Goal: Task Accomplishment & Management: Manage account settings

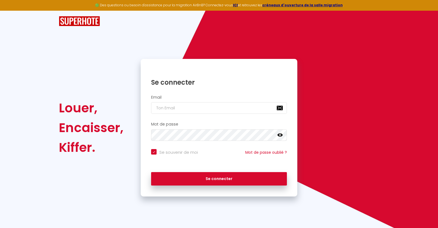
click at [232, 101] on div "Email" at bounding box center [219, 104] width 150 height 19
drag, startPoint x: 227, startPoint y: 113, endPoint x: 224, endPoint y: 109, distance: 5.3
click at [227, 113] on input "email" at bounding box center [219, 108] width 136 height 12
type input "[EMAIL_ADDRESS][DOMAIN_NAME]"
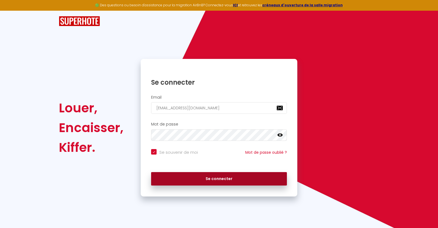
click at [203, 180] on button "Se connecter" at bounding box center [219, 179] width 136 height 14
checkbox input "true"
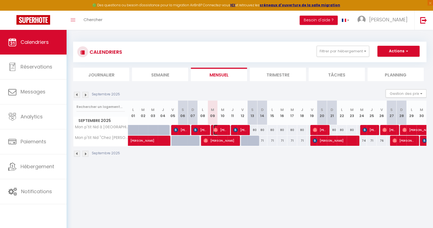
click at [215, 130] on img at bounding box center [215, 130] width 4 height 4
select select "OK"
select select "1"
select select "0"
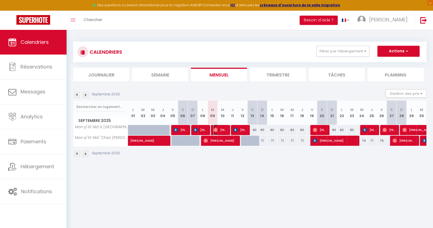
select select "1"
select select
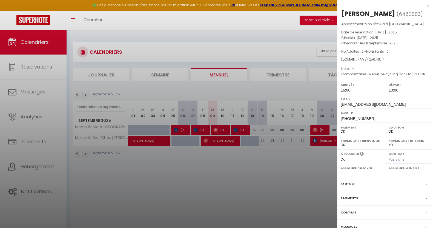
click at [429, 4] on div "x" at bounding box center [383, 6] width 92 height 7
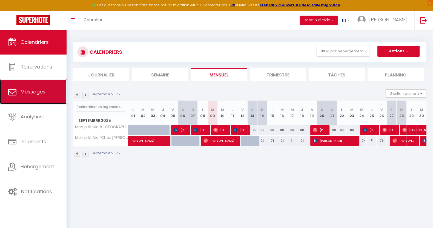
click at [37, 87] on link "Messages" at bounding box center [33, 91] width 67 height 25
select select "message"
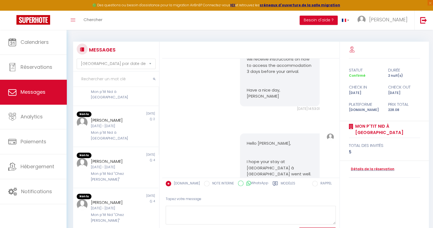
scroll to position [103, 0]
click at [109, 123] on div "[PERSON_NAME]" at bounding box center [112, 119] width 43 height 7
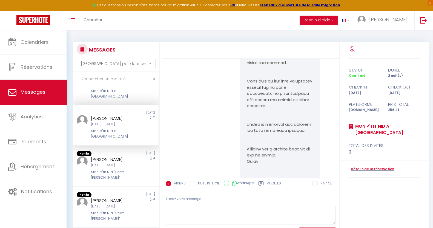
scroll to position [1286, 0]
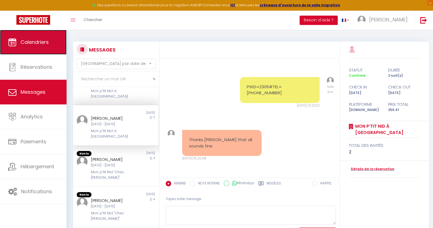
click at [23, 50] on link "Calendriers" at bounding box center [33, 42] width 67 height 25
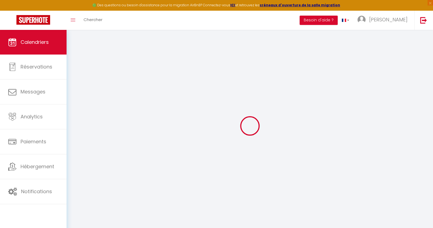
select select
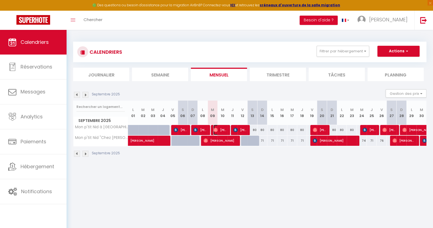
click at [216, 129] on img at bounding box center [215, 130] width 4 height 4
select select "OK"
select select "1"
select select "0"
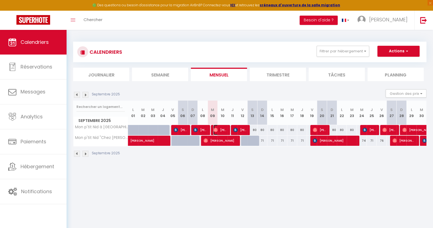
select select "1"
select select
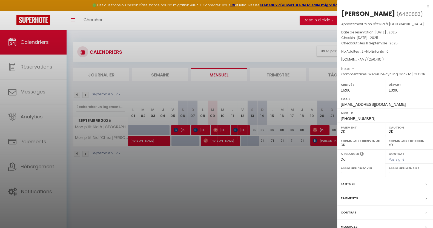
click at [235, 127] on div at bounding box center [216, 114] width 433 height 228
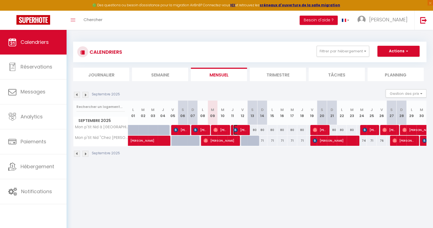
click at [237, 128] on img at bounding box center [235, 130] width 4 height 4
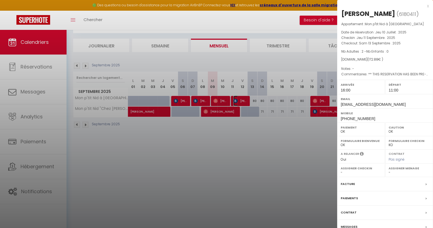
scroll to position [30, 0]
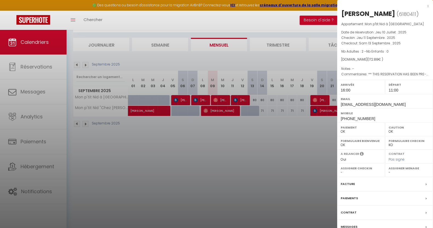
click at [354, 225] on label "Messages" at bounding box center [349, 227] width 17 height 6
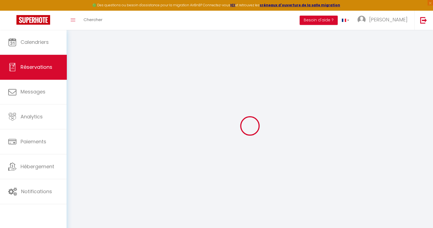
select select
checkbox input "false"
type voyageur0 "** THIS RESERVATION HAS BEEN PRE-PAID ** BOOKING NOTE : Payment charge is EUR 2…"
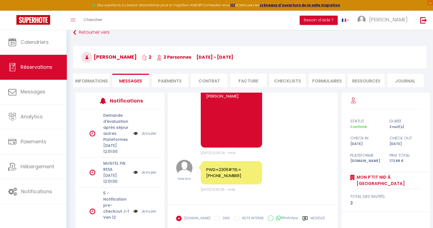
scroll to position [52, 0]
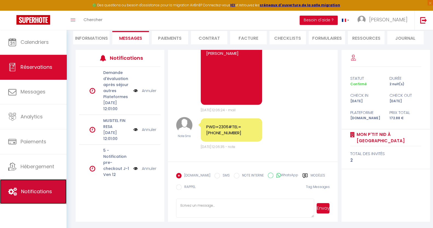
click at [42, 189] on span "Notifications" at bounding box center [36, 191] width 31 height 7
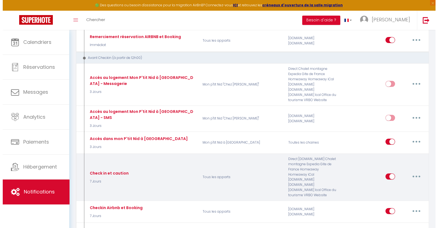
scroll to position [171, 0]
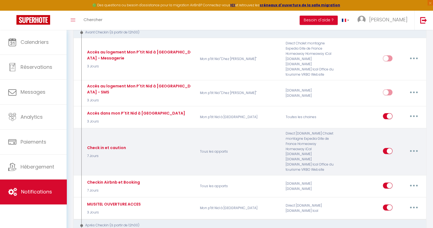
click at [413, 150] on icon "button" at bounding box center [414, 151] width 2 height 2
click at [392, 159] on link "Editer" at bounding box center [400, 163] width 41 height 9
type input "Check in et caution"
select select "7 Jours"
select select "if_booking_is_paid"
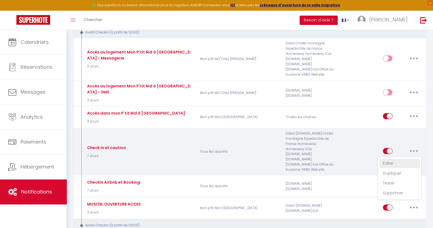
checkbox input "true"
checkbox input "false"
radio input "true"
type input "[GUEST:FIRST_NAME] - Check in et caution - [RENTAL:NAME]"
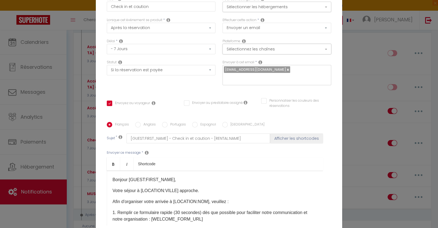
click at [276, 54] on button "Sélectionnez les chaînes" at bounding box center [277, 49] width 109 height 10
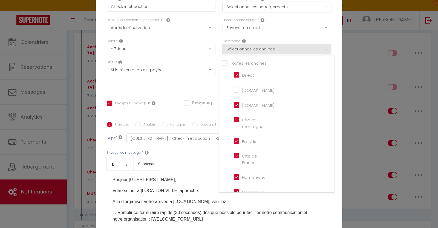
click at [234, 106] on input "[DOMAIN_NAME]" at bounding box center [249, 104] width 31 height 5
checkbox input "false"
checkbox input "true"
checkbox input "false"
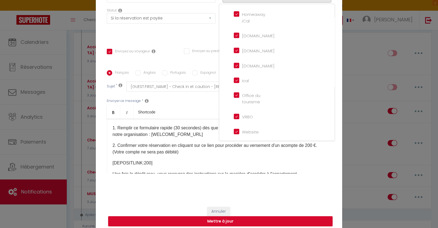
scroll to position [34, 0]
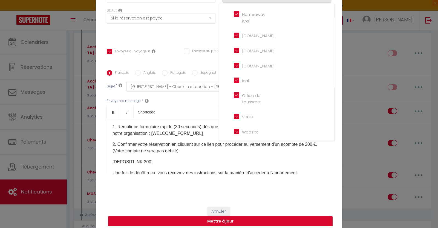
click at [231, 220] on button "Mettre à jour" at bounding box center [220, 221] width 225 height 10
checkbox input "true"
checkbox input "false"
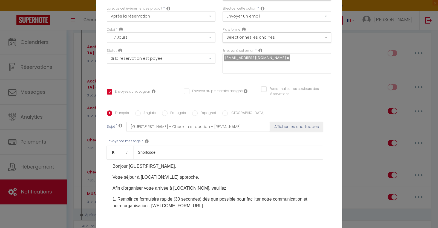
scroll to position [0, 0]
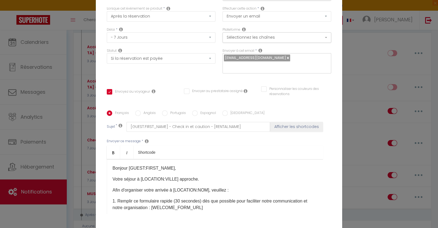
click at [142, 110] on label "Anglais" at bounding box center [148, 113] width 15 height 6
click at [141, 110] on input "Anglais" at bounding box center [137, 112] width 5 height 5
radio input "true"
checkbox input "true"
checkbox input "false"
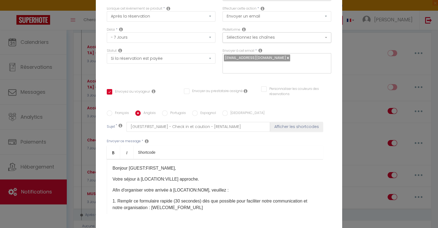
checkbox input "false"
type input "[GUEST:FIRST_NAME] -Check in and deposit - [RENTAL:NAME]"
click at [117, 110] on label "Français" at bounding box center [120, 113] width 17 height 6
click at [112, 110] on input "Français" at bounding box center [109, 112] width 5 height 5
radio input "true"
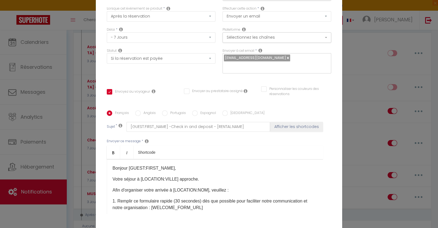
checkbox input "true"
checkbox input "false"
type input "[GUEST:FIRST_NAME] - Check in et caution - [RENTAL:NAME]"
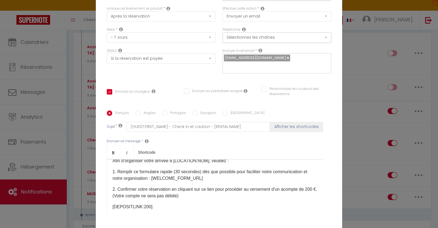
scroll to position [34, 0]
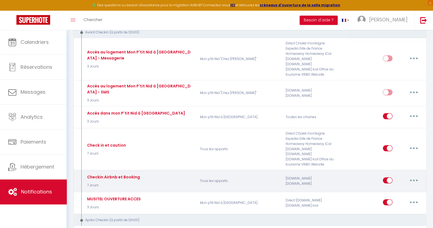
click at [418, 176] on button "button" at bounding box center [413, 180] width 15 height 9
click at [395, 188] on link "Editer" at bounding box center [400, 192] width 41 height 9
type input "Checkin Airbnb et Booking"
select select "7 Jours"
select select "if_booking_is_paid"
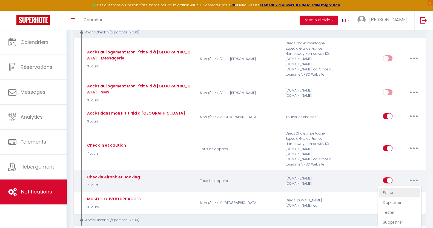
checkbox input "true"
checkbox input "false"
radio input "true"
type input "Procédure pour le Checkin - [RENTAL:NAME]"
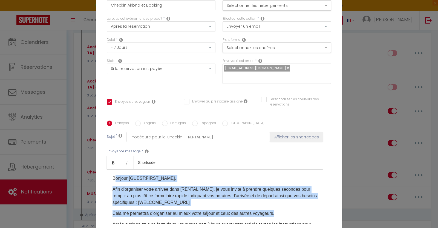
scroll to position [0, 0]
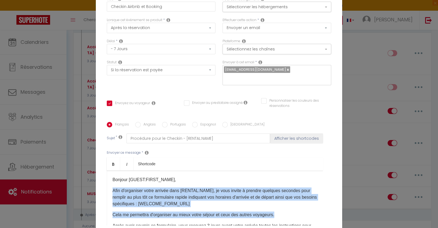
drag, startPoint x: 282, startPoint y: 199, endPoint x: 104, endPoint y: 184, distance: 178.3
click at [107, 184] on div "Bonjour [GUEST:FIRST_NAME], Afin d'organiser votre arrivée dans [RENTAL:NAME], …" at bounding box center [215, 198] width 217 height 55
copy div "Afin d'organiser votre arrivée dans [RENTAL:NAME], je vous invite à prendre que…"
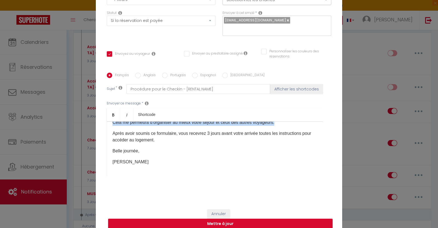
scroll to position [52, 0]
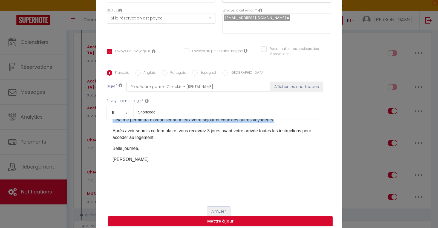
click at [219, 207] on button "Annuler" at bounding box center [218, 211] width 23 height 9
type input "Checkin Airbnb et Booking"
checkbox input "true"
checkbox input "false"
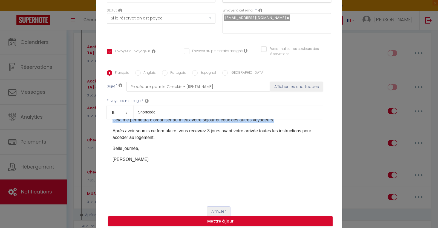
radio input "true"
type input "Procédure pour le Checkin - [RENTAL:NAME]"
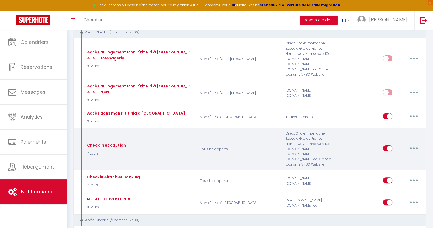
click at [414, 147] on icon "button" at bounding box center [414, 148] width 2 height 2
click at [393, 156] on link "Editer" at bounding box center [400, 160] width 41 height 9
type input "Check in et caution"
checkbox input "true"
checkbox input "false"
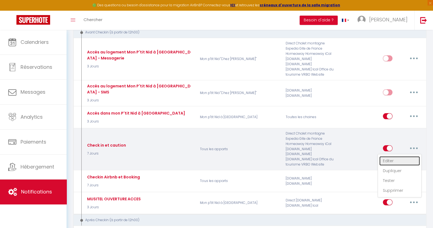
checkbox input "false"
type input "[GUEST:FIRST_NAME] - Check in et caution - [RENTAL:NAME]"
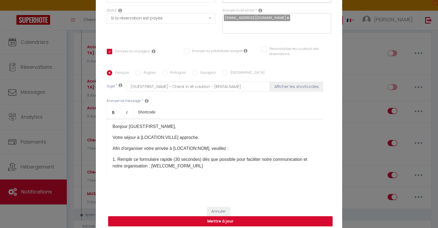
scroll to position [0, 0]
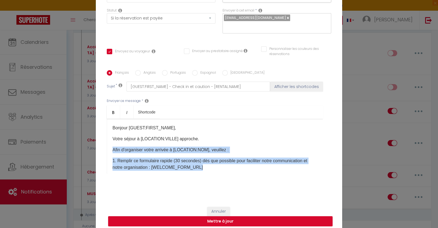
drag, startPoint x: 109, startPoint y: 145, endPoint x: 198, endPoint y: 161, distance: 90.2
click at [198, 161] on div "​Bonjour [GUEST:FIRST_NAME], Votre séjour à [LOCATION:VILLE] approche. Afin d'o…" at bounding box center [215, 146] width 217 height 55
click at [238, 149] on p "Afin d'organiser votre arrivée à [LOCATION:NOM], veuillez :" at bounding box center [215, 150] width 205 height 7
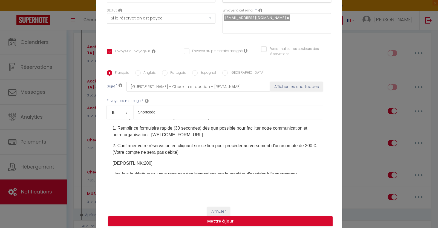
scroll to position [34, 0]
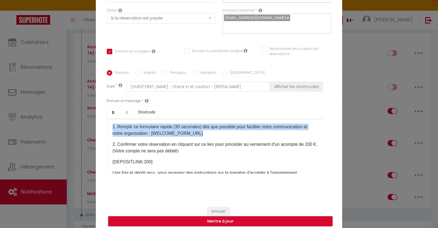
drag, startPoint x: 202, startPoint y: 128, endPoint x: 106, endPoint y: 124, distance: 95.4
click at [107, 124] on div "​Bonjour [GUEST:FIRST_NAME], Votre séjour à [LOCATION:VILLE] approche. Afin d'o…" at bounding box center [215, 146] width 217 height 55
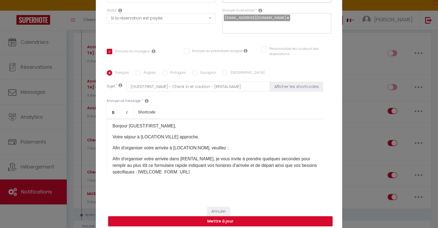
scroll to position [0, 0]
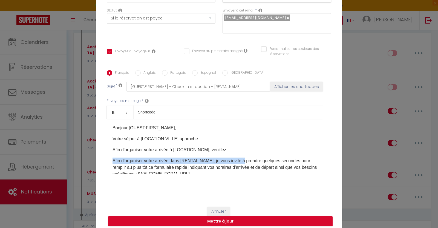
drag, startPoint x: 241, startPoint y: 156, endPoint x: 109, endPoint y: 158, distance: 132.7
click at [109, 158] on div "​Bonjour [GUEST:FIRST_NAME], Votre séjour à [LOCATION:VILLE] approche. Afin d'o…" at bounding box center [215, 146] width 217 height 55
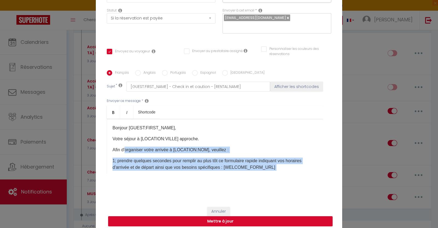
drag, startPoint x: 285, startPoint y: 141, endPoint x: 123, endPoint y: 142, distance: 162.0
click at [123, 142] on div "​Bonjour [GUEST:FIRST_NAME], Votre séjour à [LOCATION:VILLE] approche. Afin d'o…" at bounding box center [215, 146] width 217 height 55
click at [113, 158] on p "1; prendre quelques secondes pour remplir au plus tôt ce formulaire rapide indi…" at bounding box center [215, 164] width 205 height 13
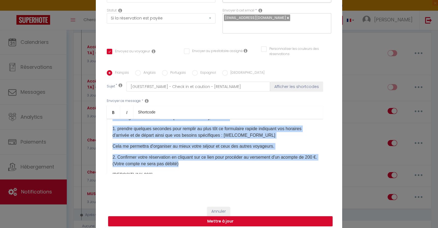
scroll to position [34, 0]
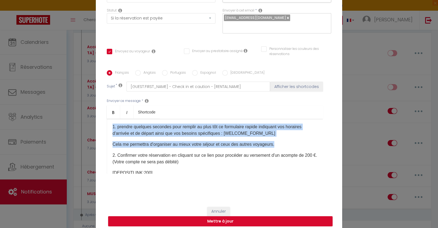
drag, startPoint x: 110, startPoint y: 145, endPoint x: 275, endPoint y: 140, distance: 165.6
click at [275, 140] on div "​Bonjour [GUEST:FIRST_NAME], Votre séjour à [LOCATION:VILLE] approche. Afin d'o…" at bounding box center [215, 146] width 217 height 55
copy div "Afin d'organiser votre arrivée à [LOCATION:NOM], veuillez : 1. prendre quelques…"
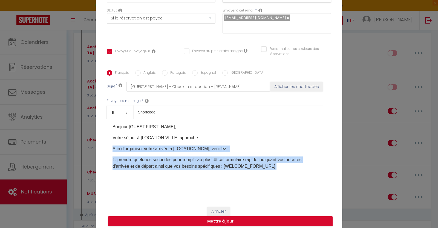
scroll to position [0, 0]
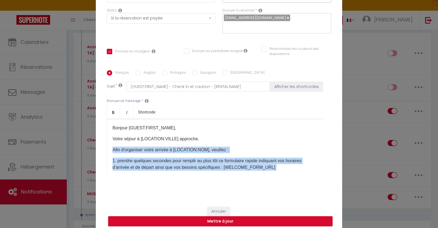
click at [136, 70] on input "Anglais" at bounding box center [137, 72] width 5 height 5
radio input "true"
checkbox input "true"
checkbox input "false"
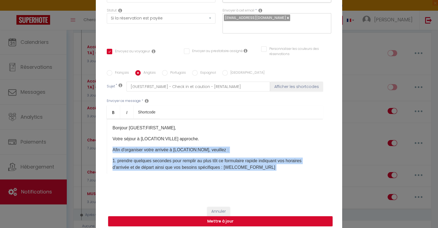
type input "[GUEST:FIRST_NAME] -Check in and deposit - [RENTAL:NAME]"
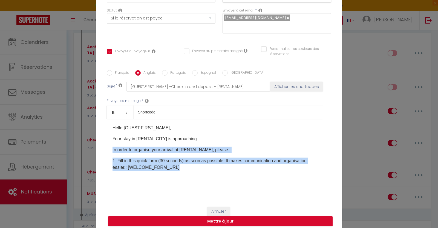
drag, startPoint x: 106, startPoint y: 146, endPoint x: 183, endPoint y: 164, distance: 78.8
click at [183, 164] on div "​Hello [GUEST:FIRST_NAME], Your stay in [RENTAL:CITY] is approaching. In order …" at bounding box center [215, 146] width 217 height 55
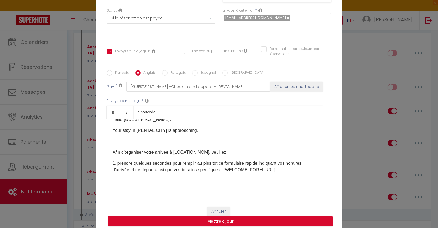
scroll to position [34, 0]
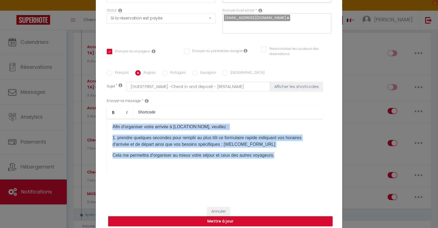
drag, startPoint x: 277, startPoint y: 152, endPoint x: 101, endPoint y: 120, distance: 178.8
click at [101, 120] on div "Titre * Check in et caution Pour cet hébergement Sélectionner les hébergements …" at bounding box center [219, 70] width 247 height 262
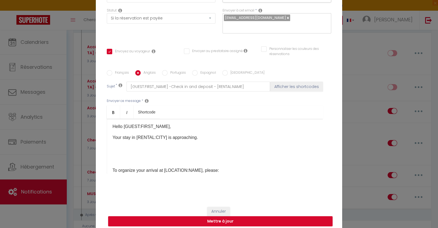
scroll to position [0, 0]
click at [167, 158] on p at bounding box center [215, 161] width 205 height 7
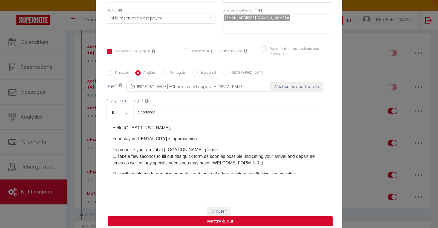
click at [229, 144] on div "​Hello [GUEST:FIRST_NAME], Your stay in [RENTAL:CITY] is approaching. ​To organ…" at bounding box center [215, 146] width 217 height 55
click at [213, 145] on div "​Hello [GUEST:FIRST_NAME], Your stay in [RENTAL:CITY] is approaching. ​To organ…" at bounding box center [215, 146] width 217 height 55
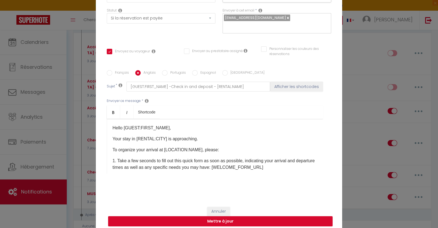
click at [212, 147] on p "​To organize your arrival at [LOCATION:NAME], please:" at bounding box center [215, 150] width 205 height 7
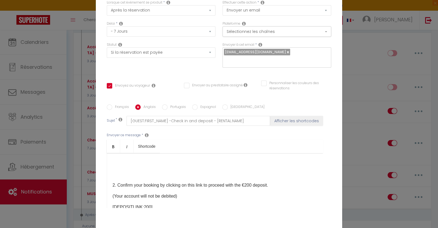
scroll to position [68, 0]
click at [144, 172] on div "​Hello [GUEST:FIRST_NAME], Your stay in [RENTAL:CITY] is approaching. ​To organ…" at bounding box center [215, 180] width 217 height 55
click at [133, 170] on p at bounding box center [215, 173] width 205 height 7
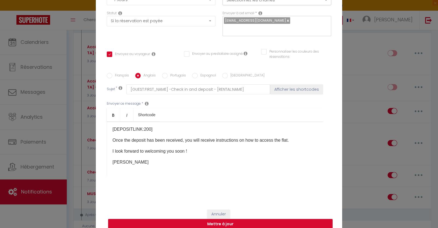
scroll to position [52, 0]
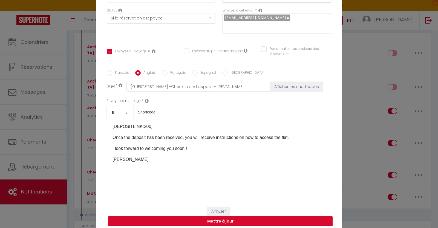
click at [218, 219] on button "Mettre à jour" at bounding box center [220, 221] width 225 height 10
checkbox input "true"
checkbox input "false"
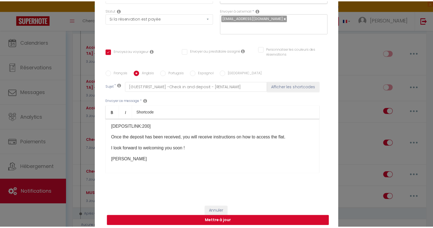
scroll to position [49, 0]
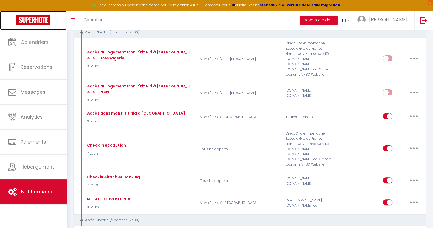
click at [7, 19] on link at bounding box center [33, 20] width 67 height 19
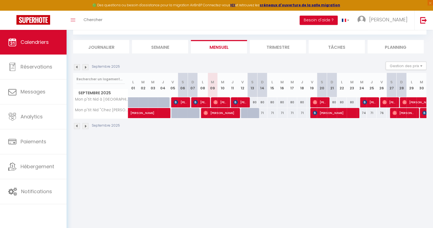
scroll to position [30, 0]
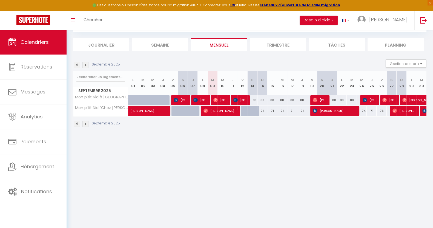
click at [153, 160] on body "🟢 Des questions ou besoin d'assistance pour la migration AirBnB? Connectez-vous…" at bounding box center [216, 114] width 433 height 228
